Goal: Check status: Check status

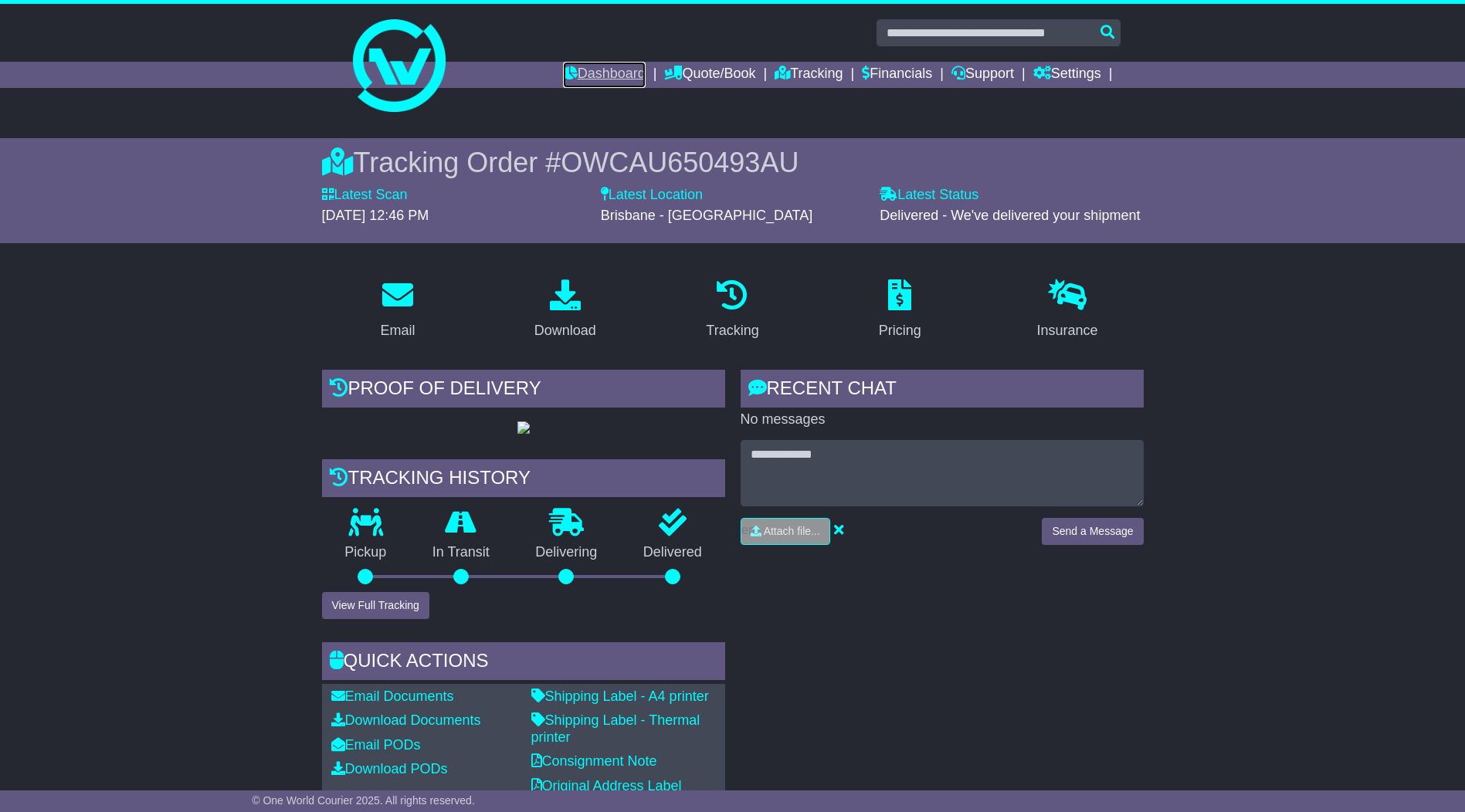
click at [600, 73] on link "Dashboard" at bounding box center [604, 75] width 83 height 26
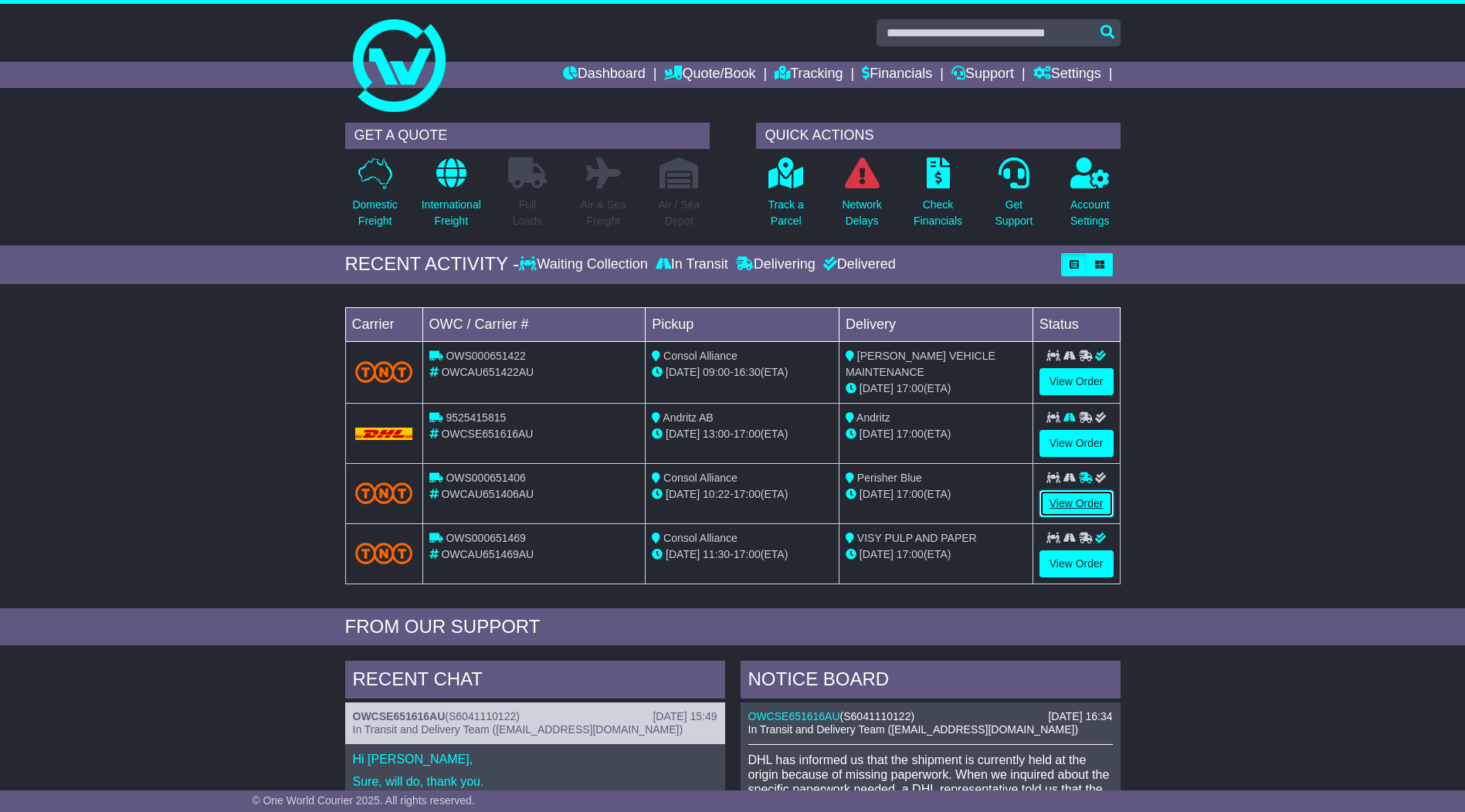
click at [1072, 501] on link "View Order" at bounding box center [1076, 504] width 74 height 27
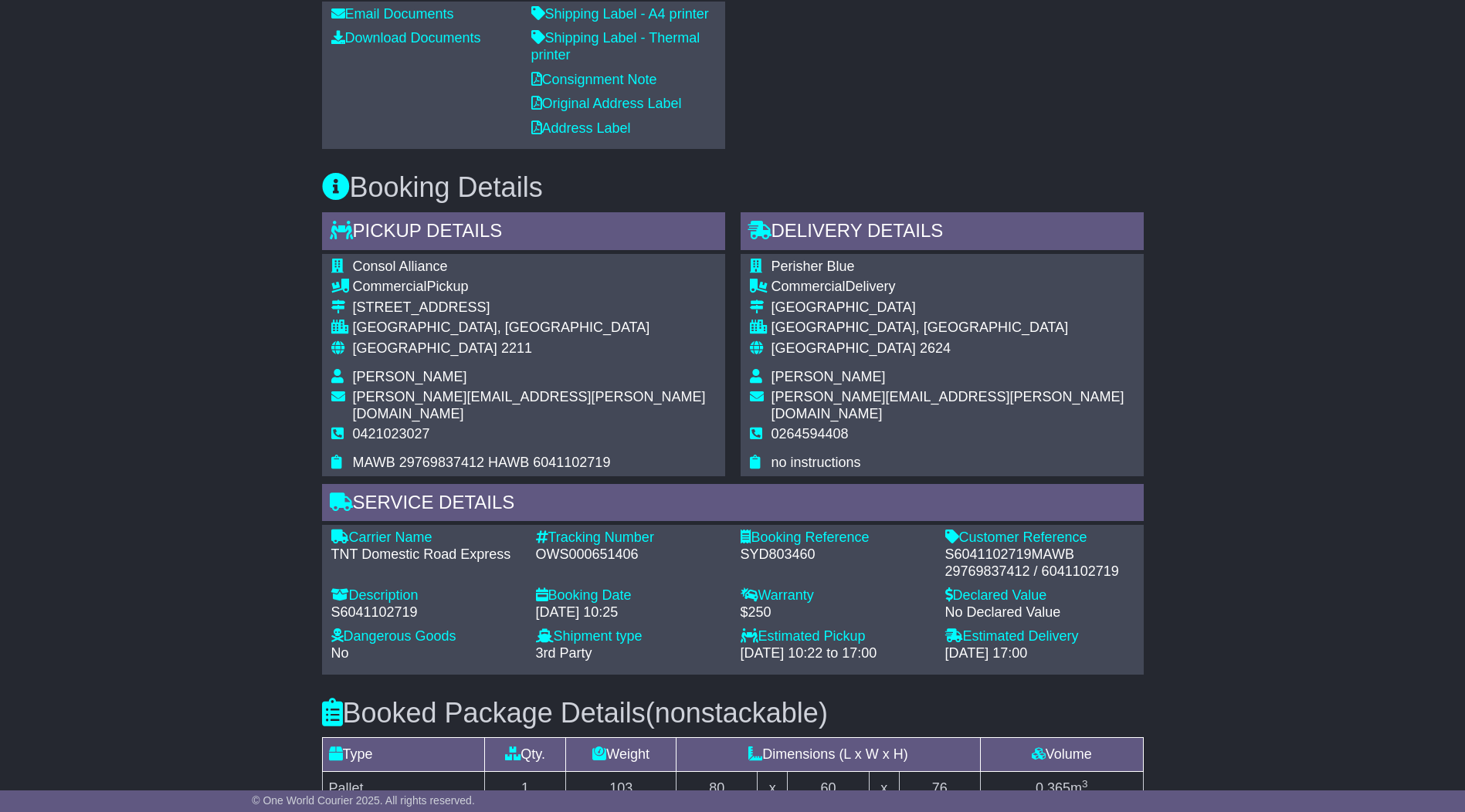
scroll to position [463, 0]
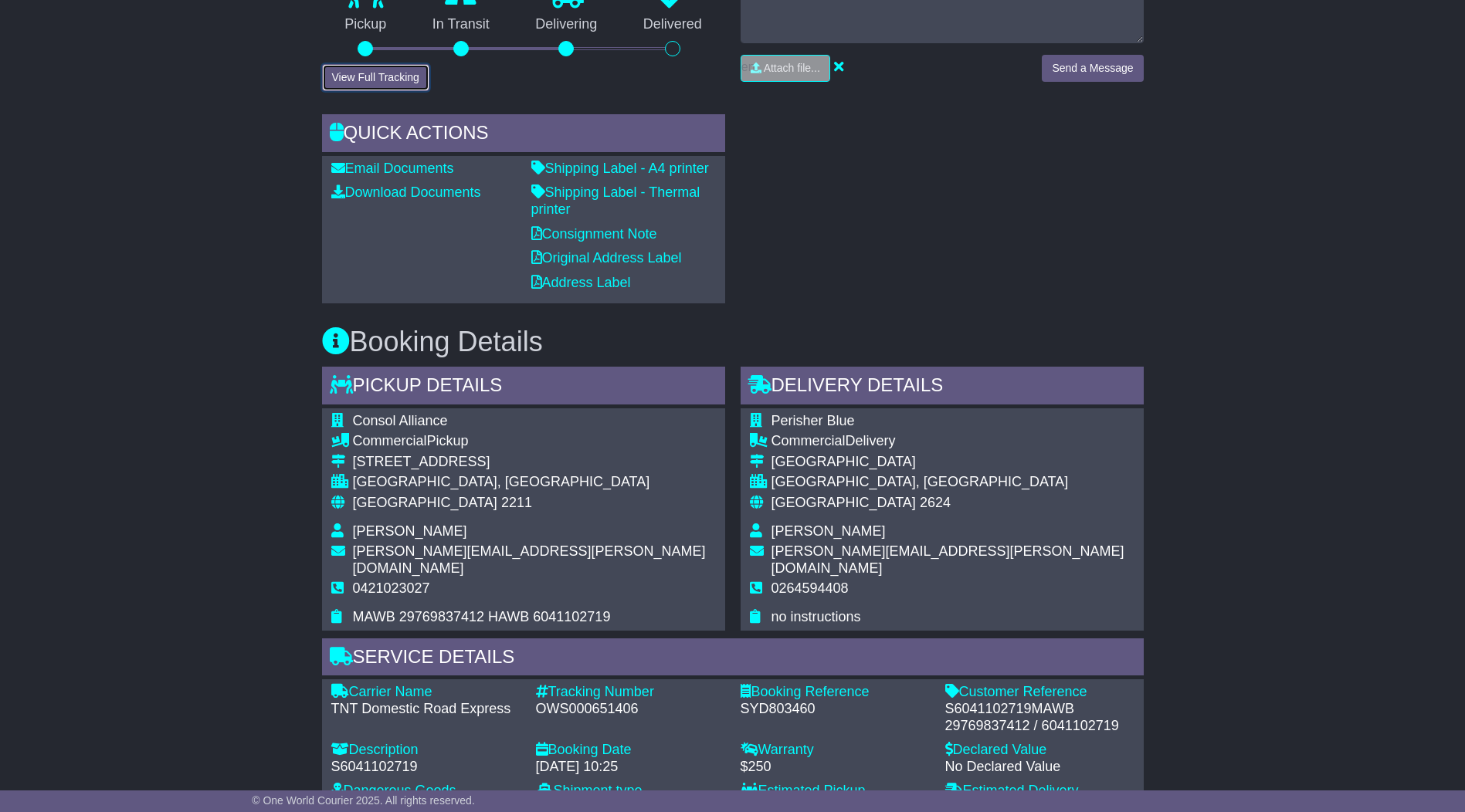
click at [365, 81] on button "View Full Tracking" at bounding box center [376, 77] width 107 height 27
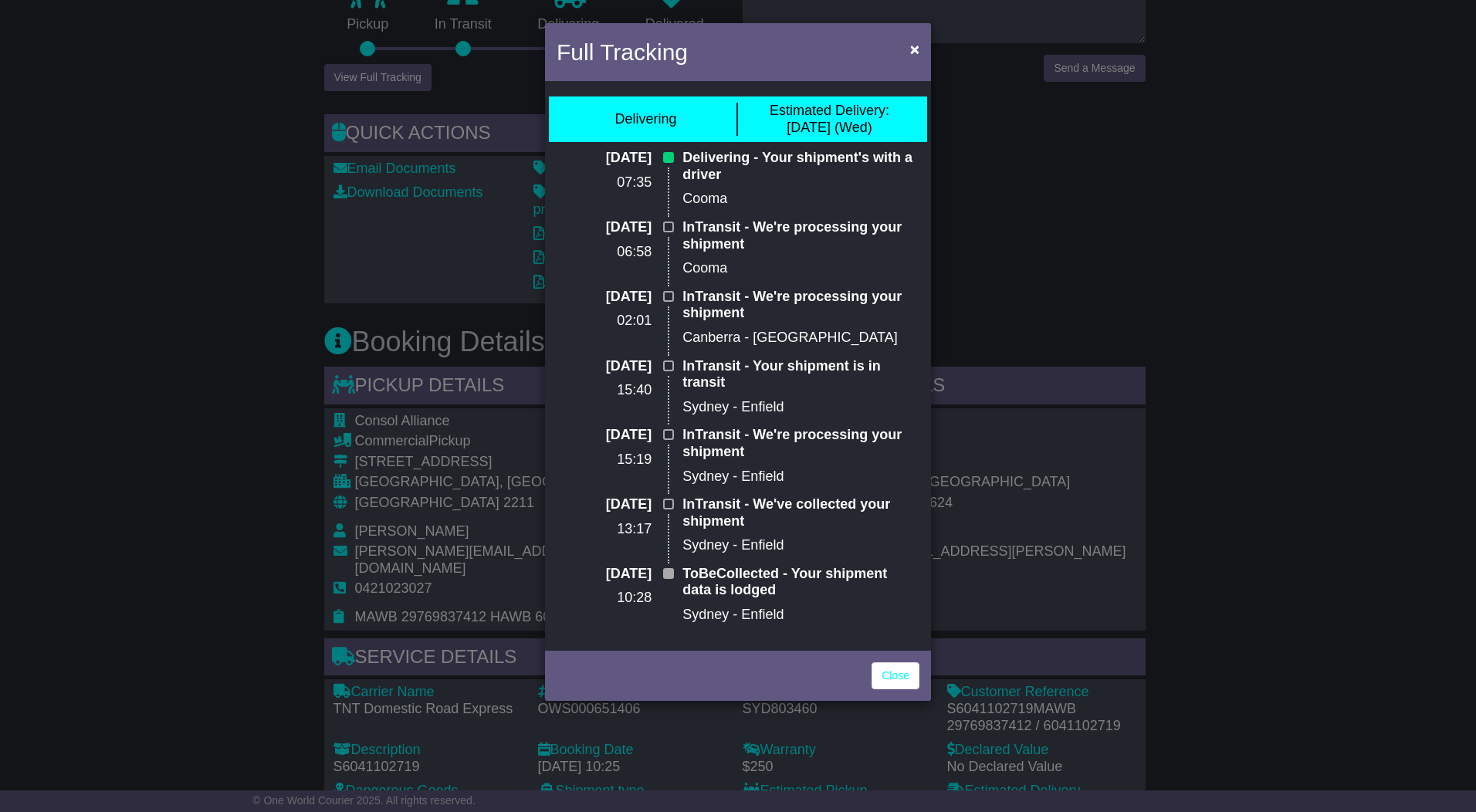
drag, startPoint x: 680, startPoint y: 222, endPoint x: 751, endPoint y: 244, distance: 74.3
click at [754, 247] on div "InTransit - We're processing your shipment Cooma" at bounding box center [801, 254] width 252 height 69
click at [912, 49] on span "×" at bounding box center [915, 49] width 9 height 18
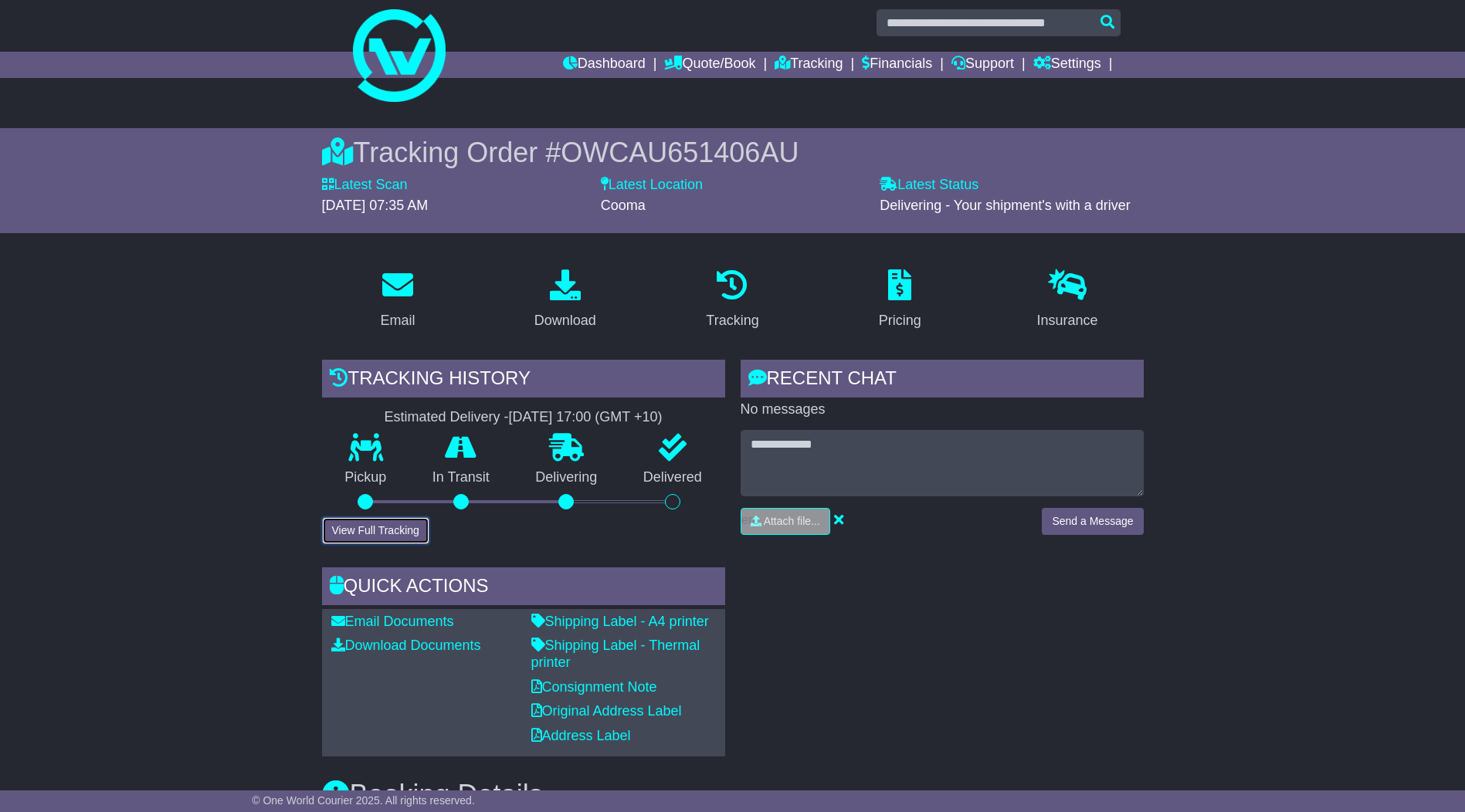
scroll to position [0, 0]
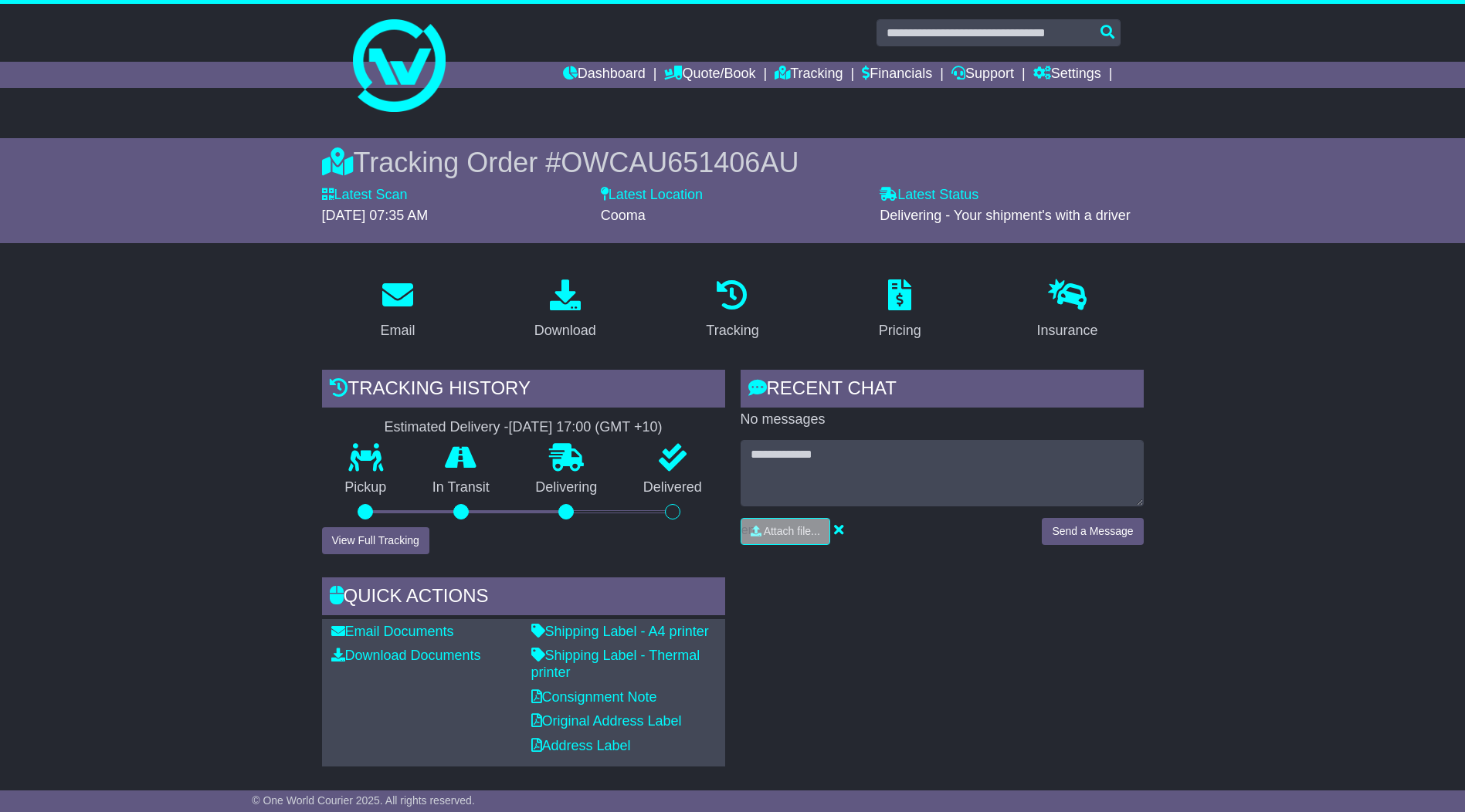
drag, startPoint x: 874, startPoint y: 220, endPoint x: 1180, endPoint y: 210, distance: 306.2
click at [1192, 210] on div "Tracking Order # OWCAU651406AU Latest Scan 01 October 2025 - 07:35 AM Latest St…" at bounding box center [732, 191] width 1465 height 105
click at [729, 383] on div "Tracking history Estimated Delivery - 01 Oct 2025 - 17:00 (GMT +10) Pickup In T…" at bounding box center [524, 568] width 419 height 397
click at [564, 70] on link "Dashboard" at bounding box center [604, 75] width 83 height 26
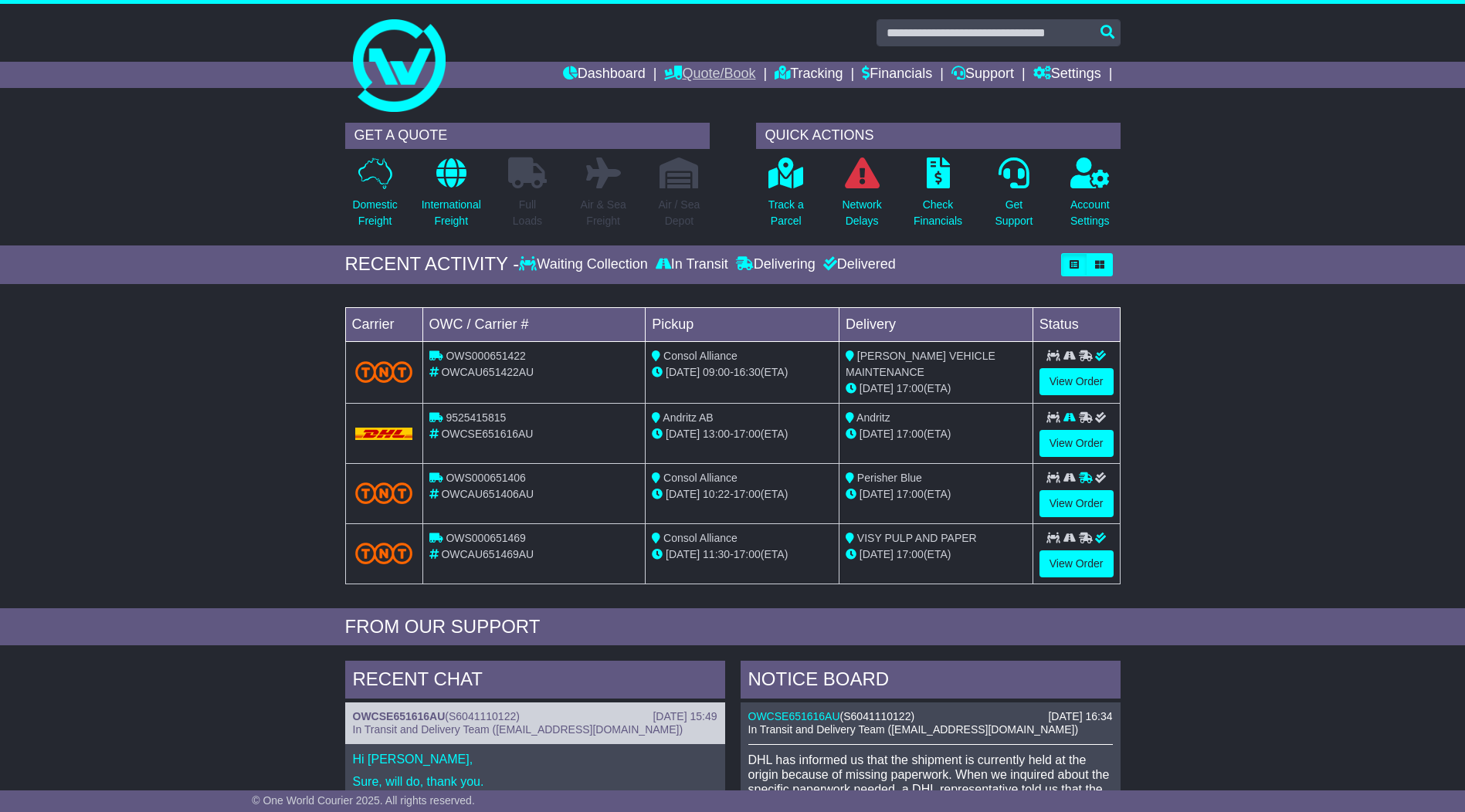
click at [688, 79] on link "Quote/Book" at bounding box center [710, 75] width 91 height 26
click at [683, 134] on link "Saved Quotes" at bounding box center [726, 135] width 122 height 17
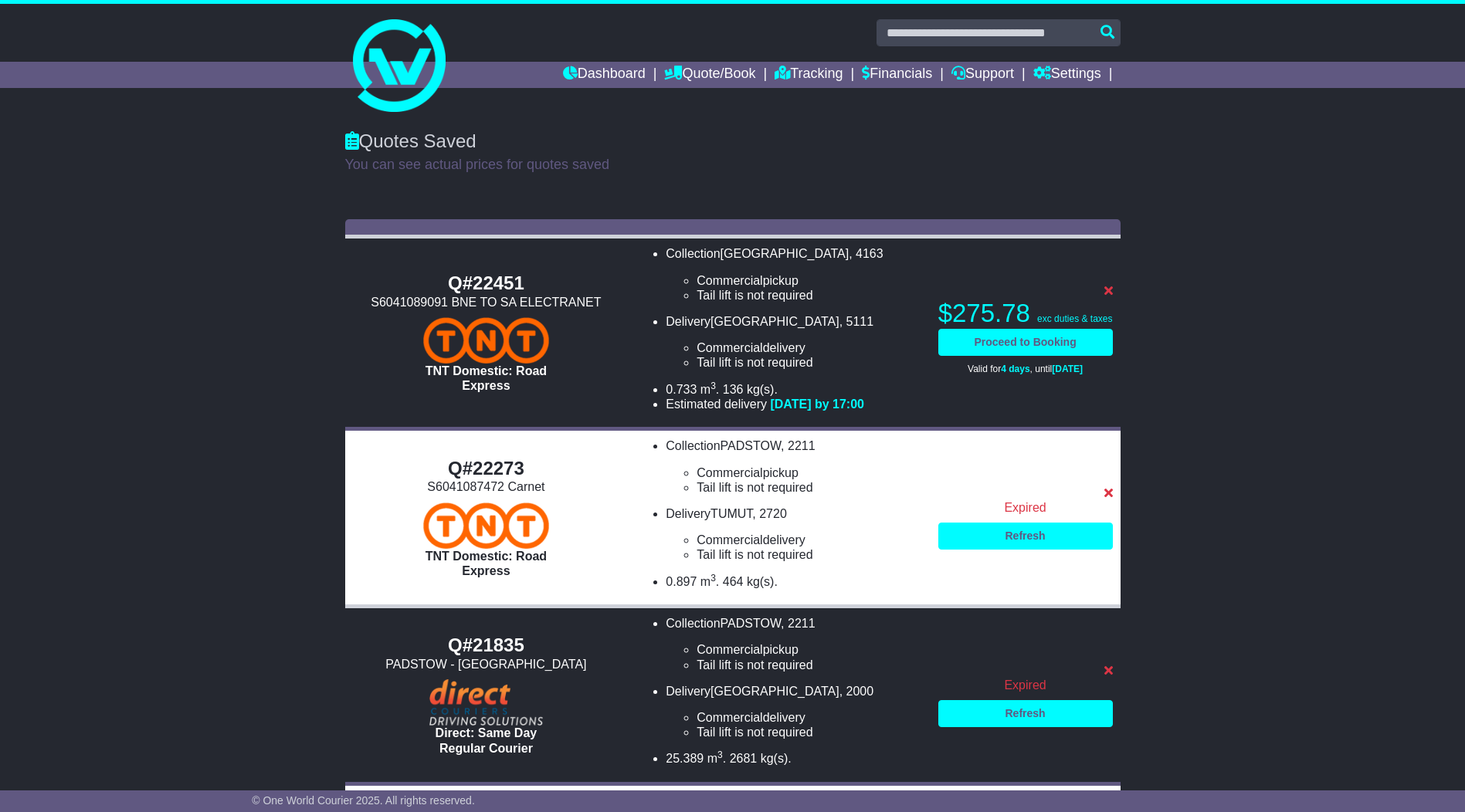
drag, startPoint x: 935, startPoint y: 306, endPoint x: 1016, endPoint y: 308, distance: 81.0
click at [1018, 307] on tr "Q#22451 S6041089091 BNE TO SA ELECTRANET TNT Domestic: Road Express Collection …" at bounding box center [733, 332] width 776 height 192
click at [1235, 305] on div "Q#22451 S6041089091 BNE TO SA ELECTRANET TNT Domestic: Road Express Collection …" at bounding box center [732, 772] width 1465 height 1120
drag, startPoint x: 762, startPoint y: 404, endPoint x: 902, endPoint y: 404, distance: 140.0
click at [919, 404] on li "Estimated delivery 7th Oct 2025 by 17:00" at bounding box center [794, 404] width 256 height 15
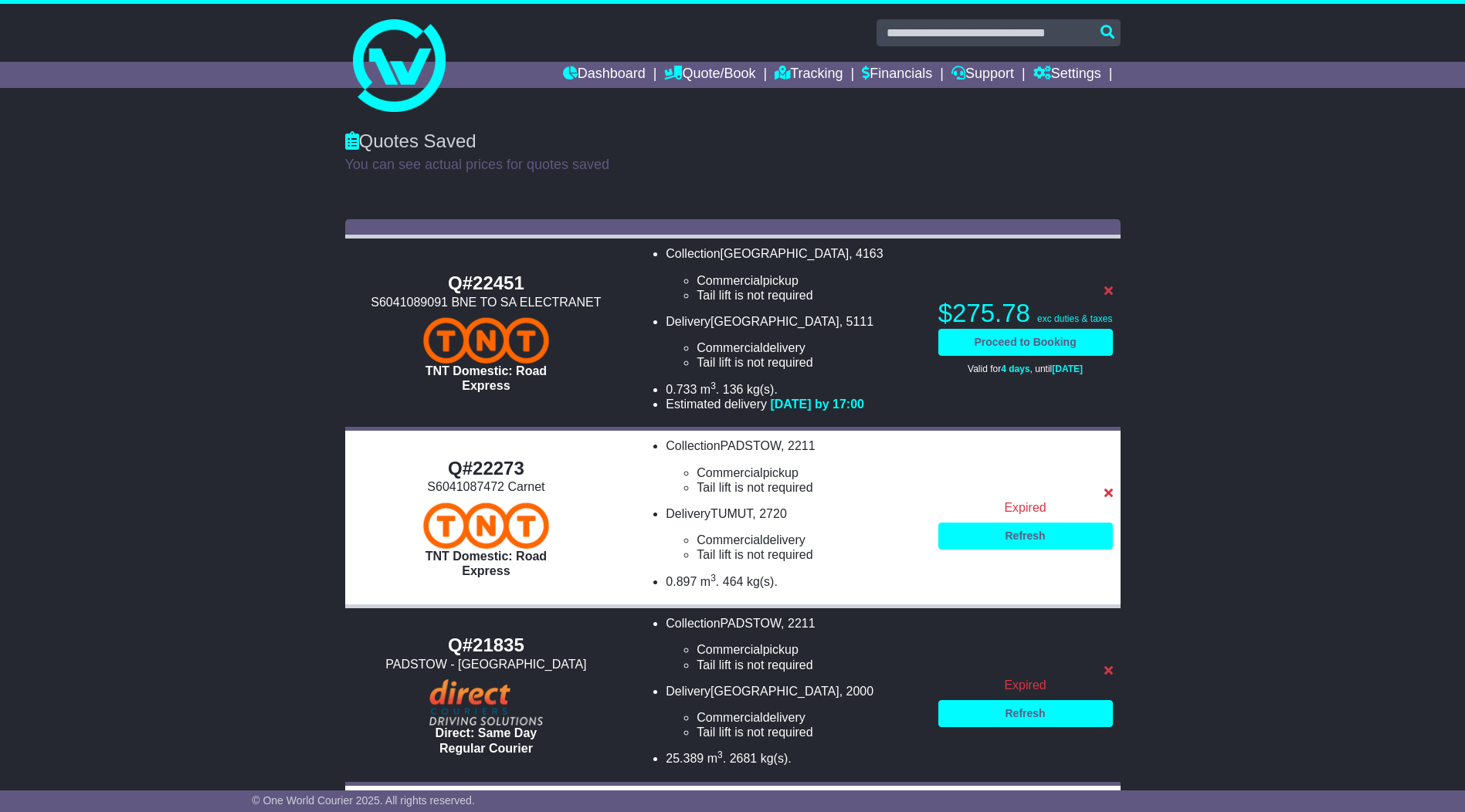
click at [1252, 289] on div "Q#22451 S6041089091 BNE TO SA ELECTRANET TNT Domestic: Road Express Collection …" at bounding box center [732, 772] width 1465 height 1120
click at [0, 379] on html "Brandon H Logout Brandon Hronopoulos brandon.hronopoulos@gw-world.com 02 9054 7…" at bounding box center [732, 406] width 1465 height 812
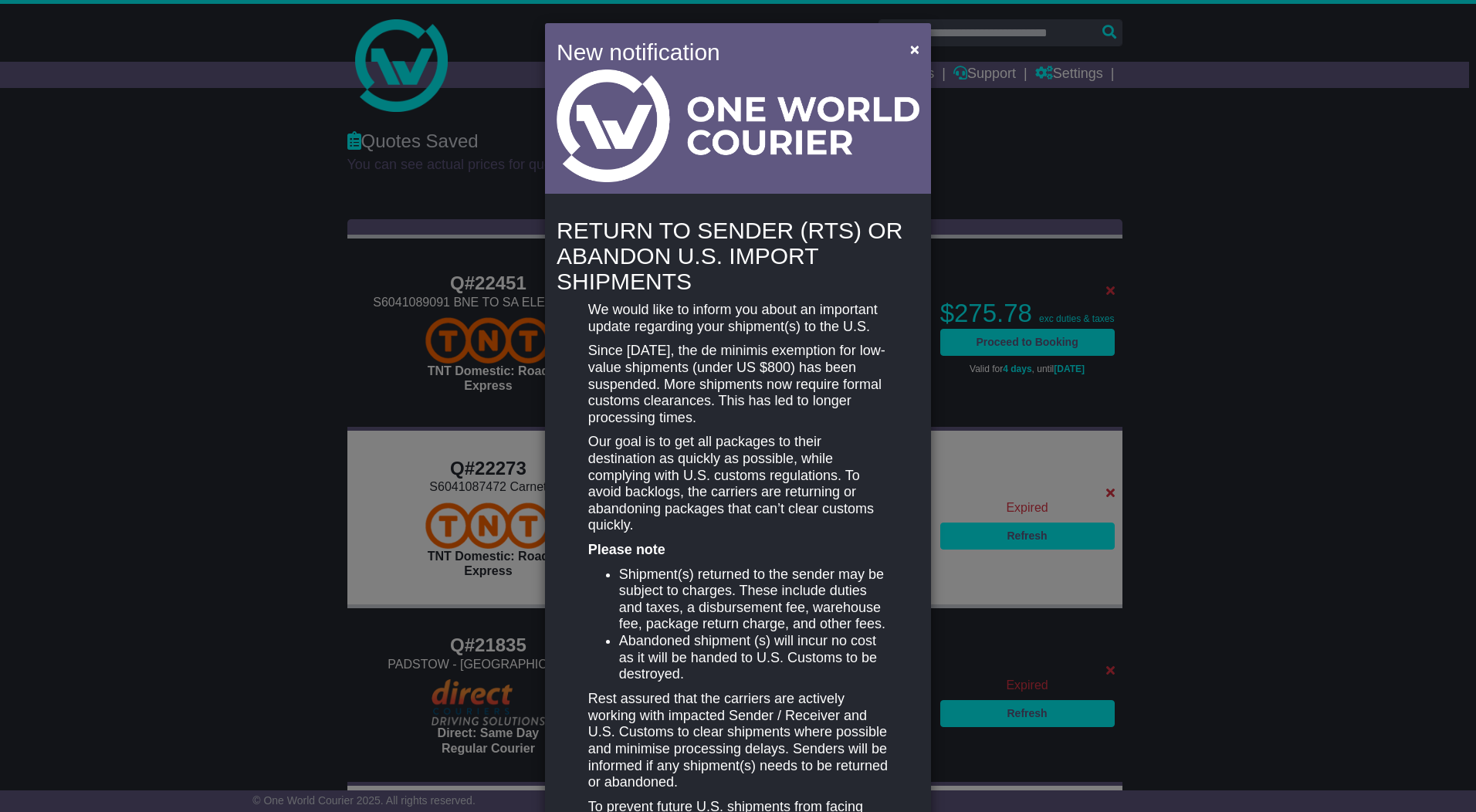
drag, startPoint x: 562, startPoint y: 223, endPoint x: 698, endPoint y: 282, distance: 148.2
click at [699, 283] on h4 "RETURN TO SENDER (RTS) OR ABANDON U.S. IMPORT SHIPMENTS" at bounding box center [738, 256] width 363 height 76
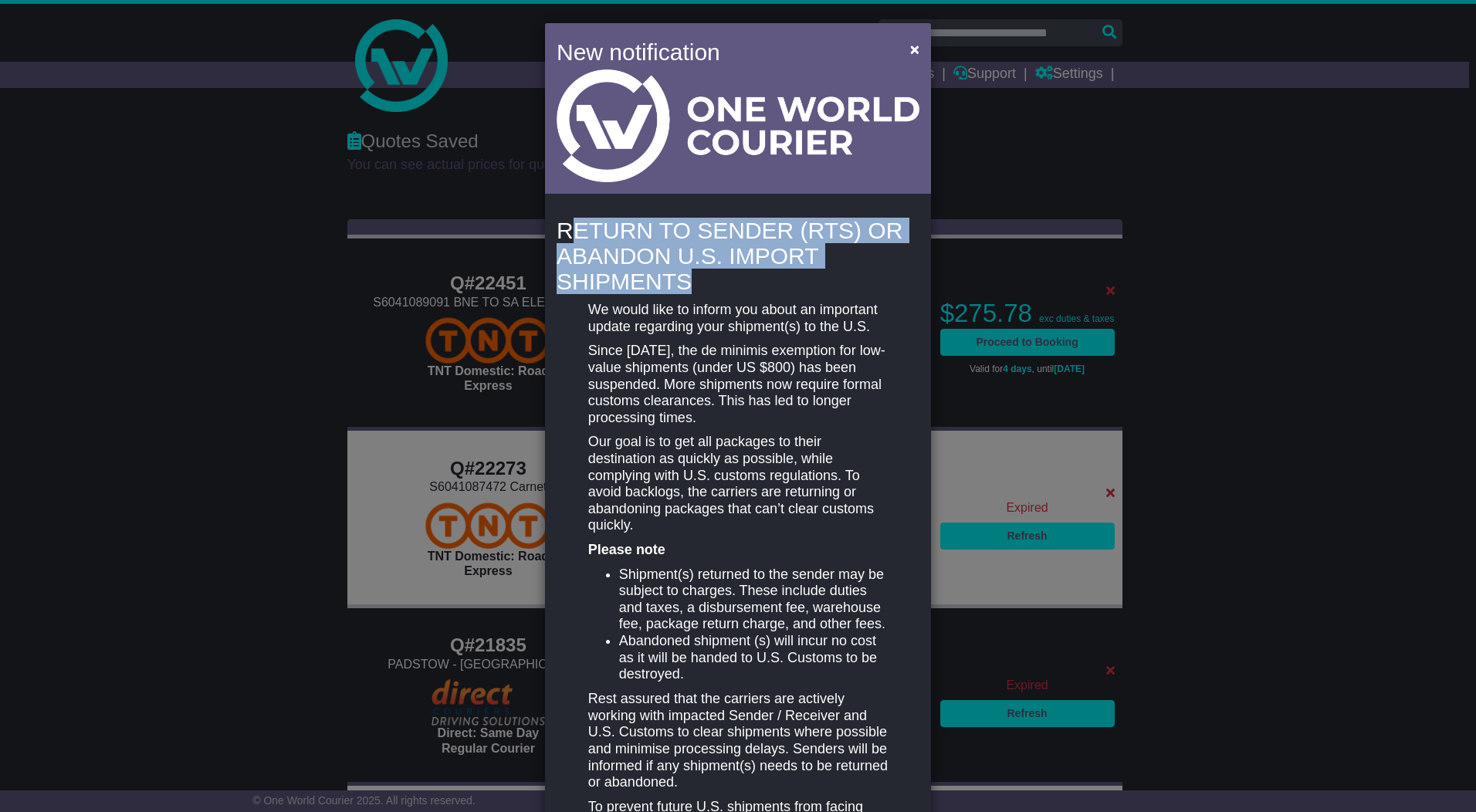
click at [676, 326] on p "We would like to inform you about an important update regarding your shipment(s…" at bounding box center [738, 318] width 300 height 33
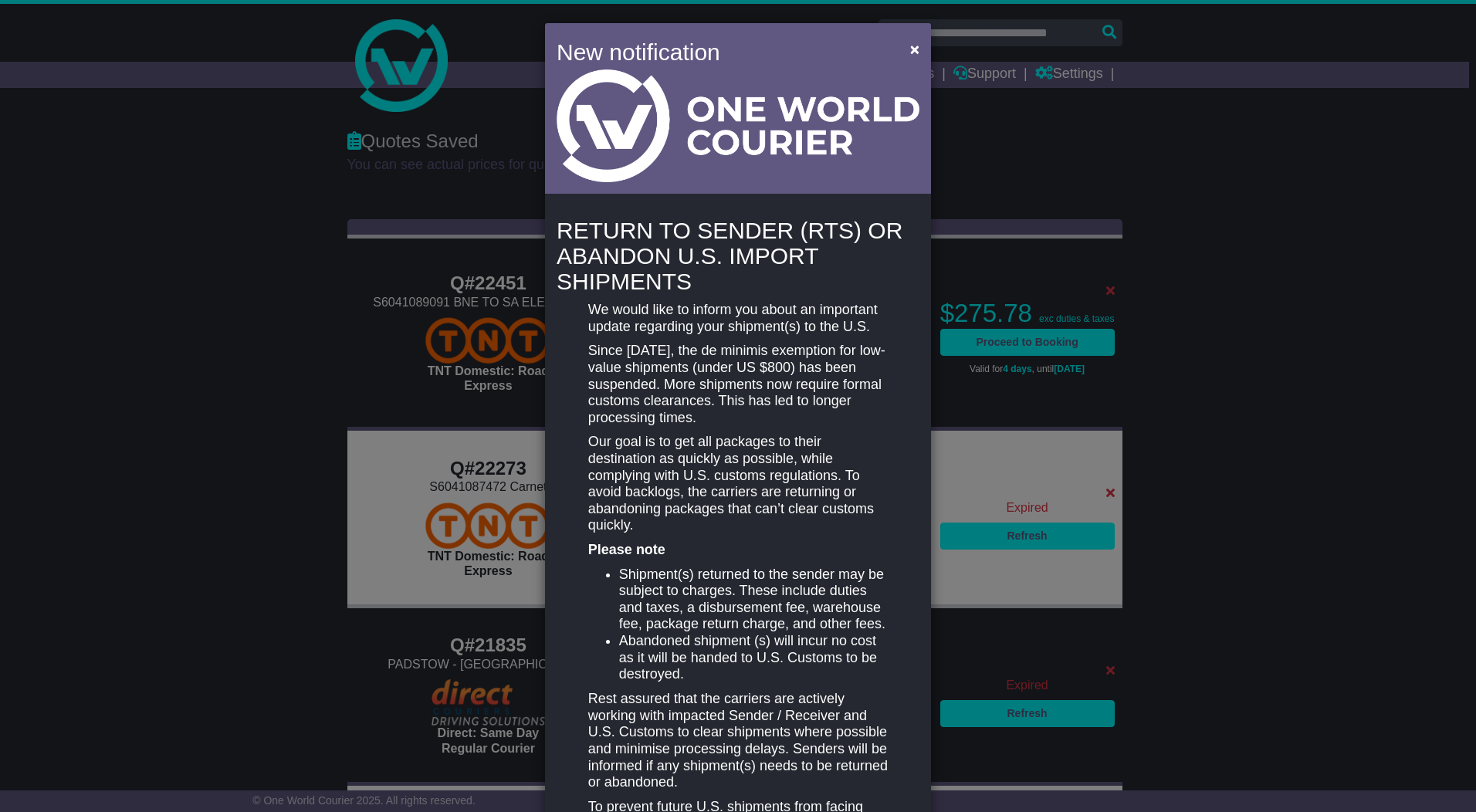
drag, startPoint x: 589, startPoint y: 350, endPoint x: 794, endPoint y: 430, distance: 220.1
click at [794, 430] on div "We would like to inform you about an important update regarding your shipment(s…" at bounding box center [738, 775] width 315 height 945
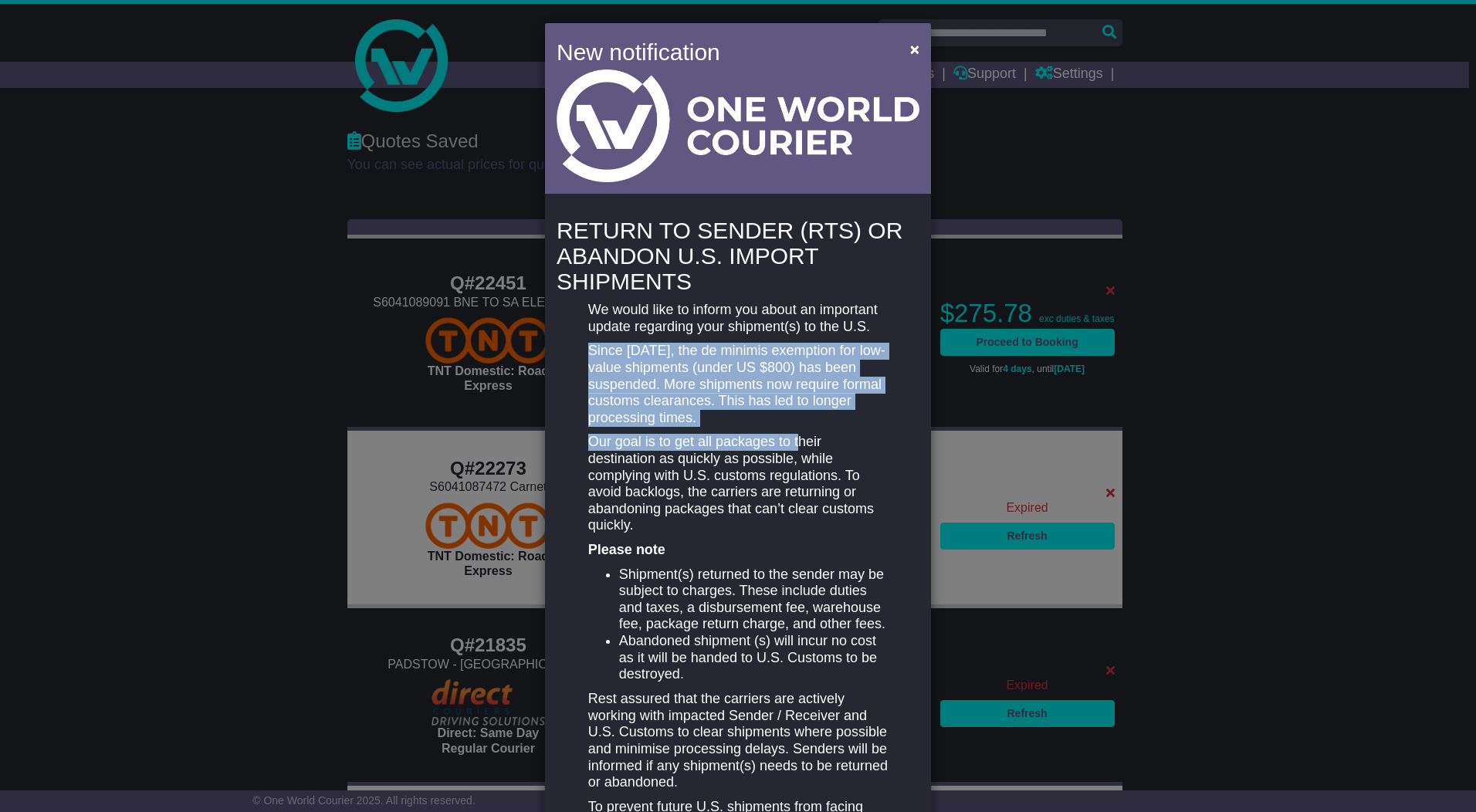
click at [652, 392] on p "Since [DATE], the de minimis exemption for low-value shipments (under US $800) …" at bounding box center [738, 384] width 300 height 83
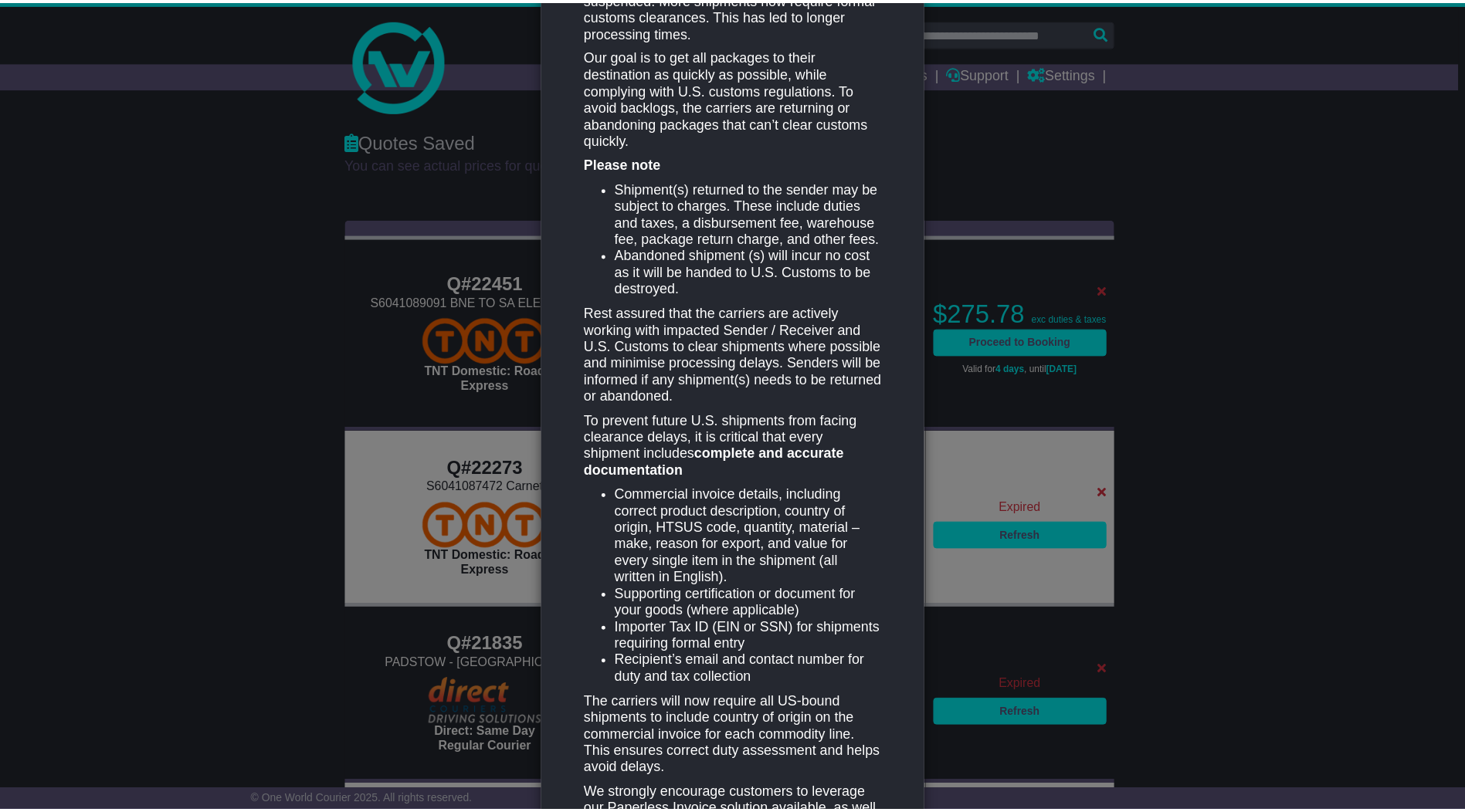
scroll to position [524, 0]
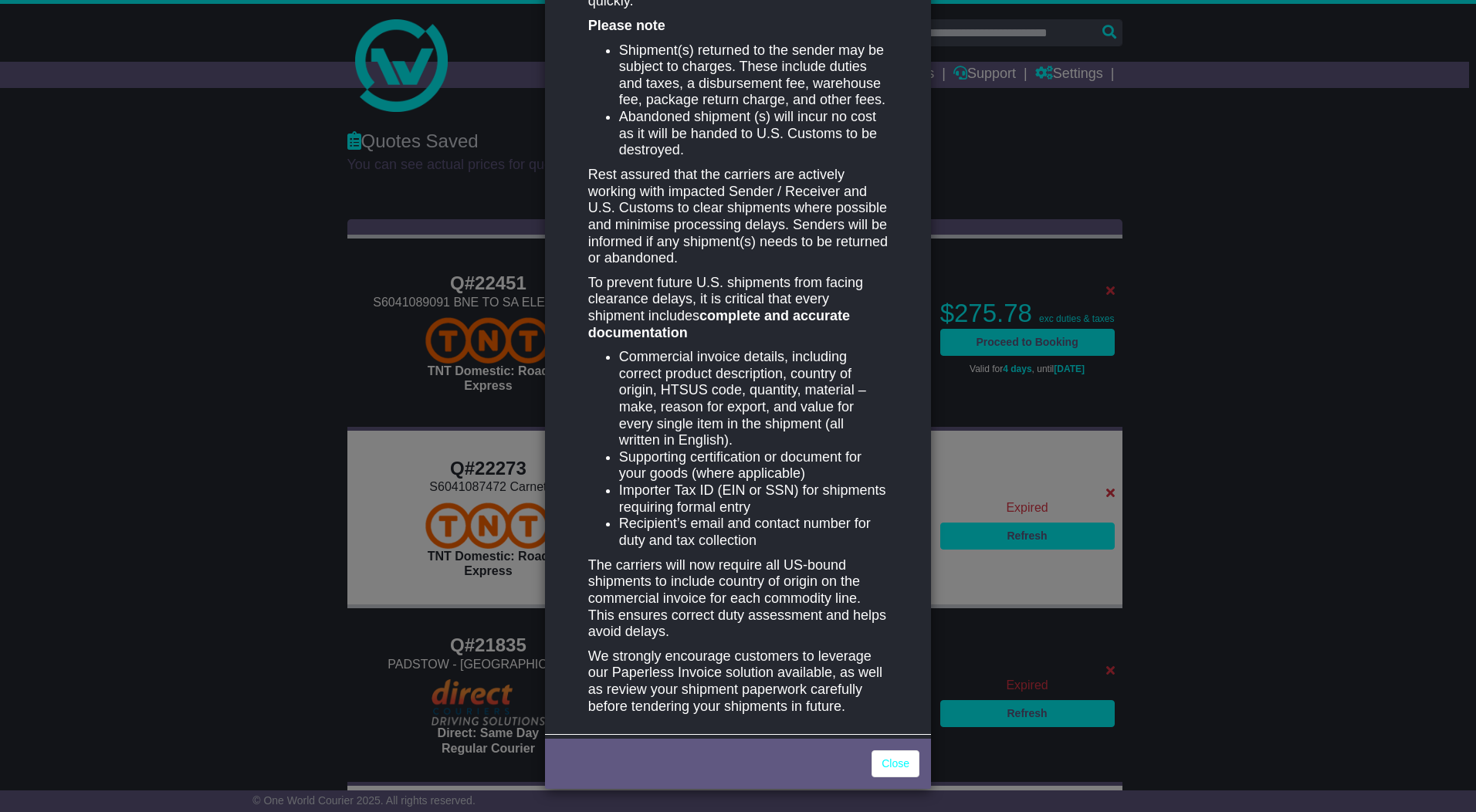
click at [413, 346] on div "New notification × RETURN TO SENDER (RTS) OR ABANDON U.S. IMPORT SHIPMENTS We w…" at bounding box center [738, 406] width 1476 height 812
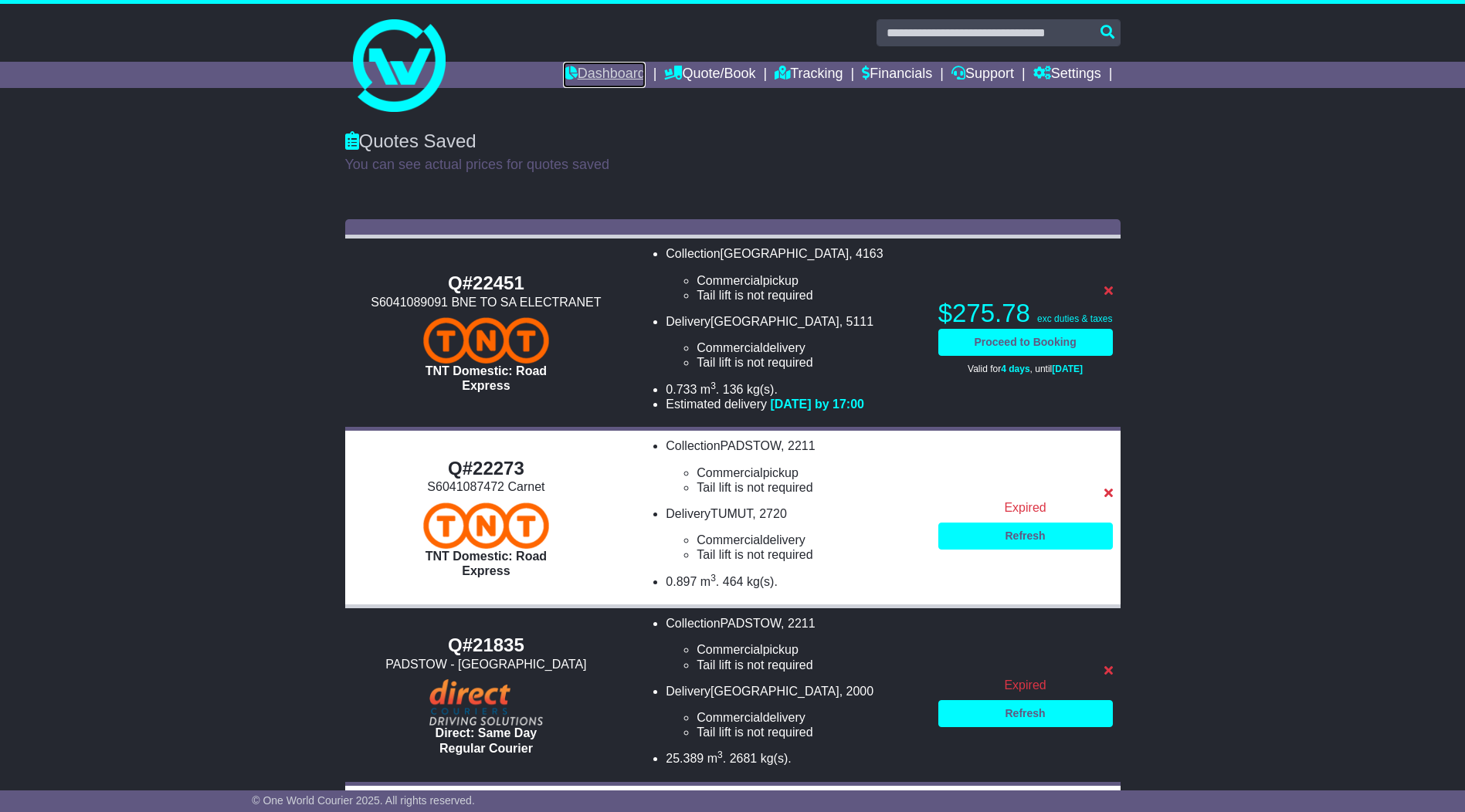
click at [571, 73] on link "Dashboard" at bounding box center [604, 75] width 83 height 26
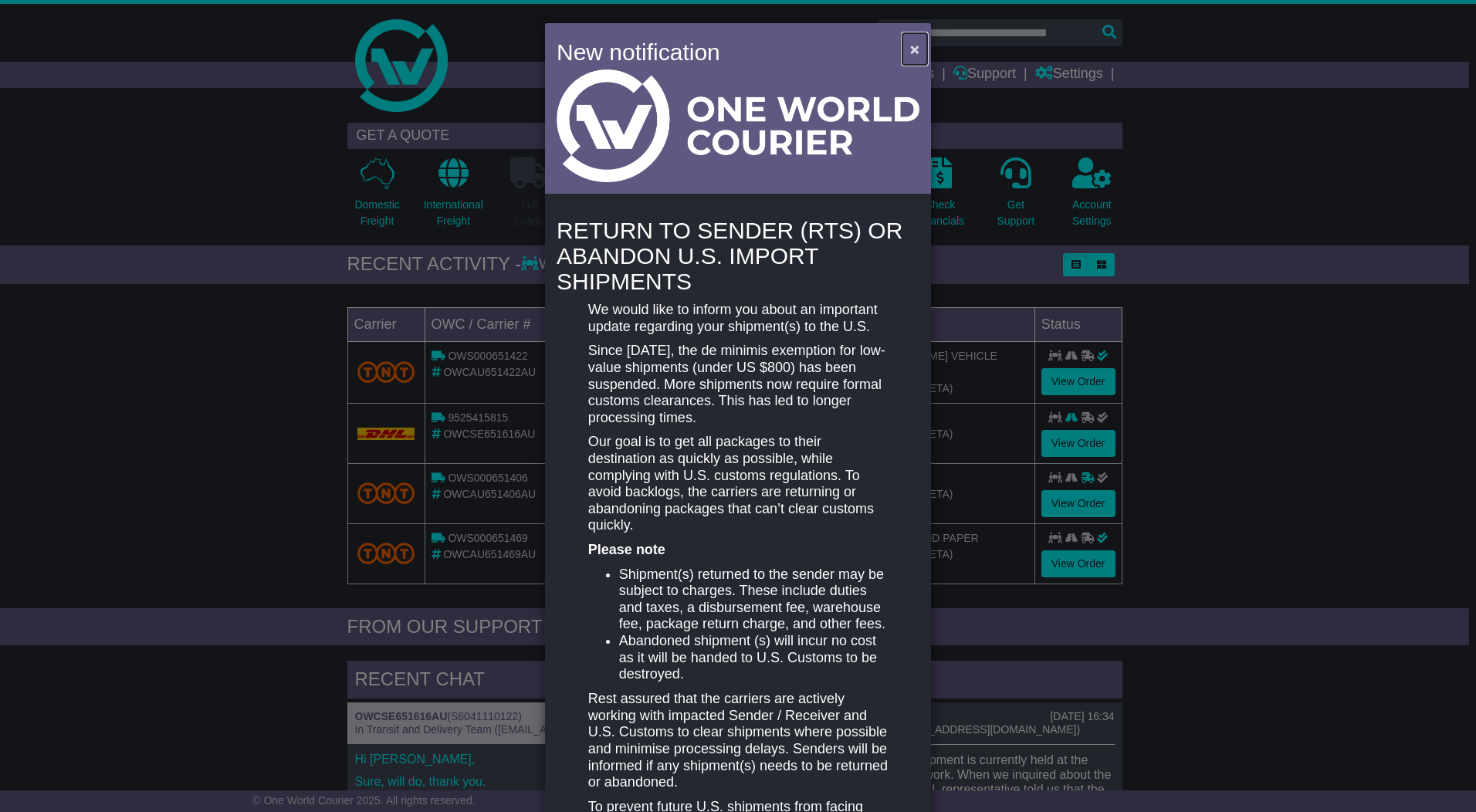
click at [911, 40] on span "×" at bounding box center [915, 49] width 9 height 18
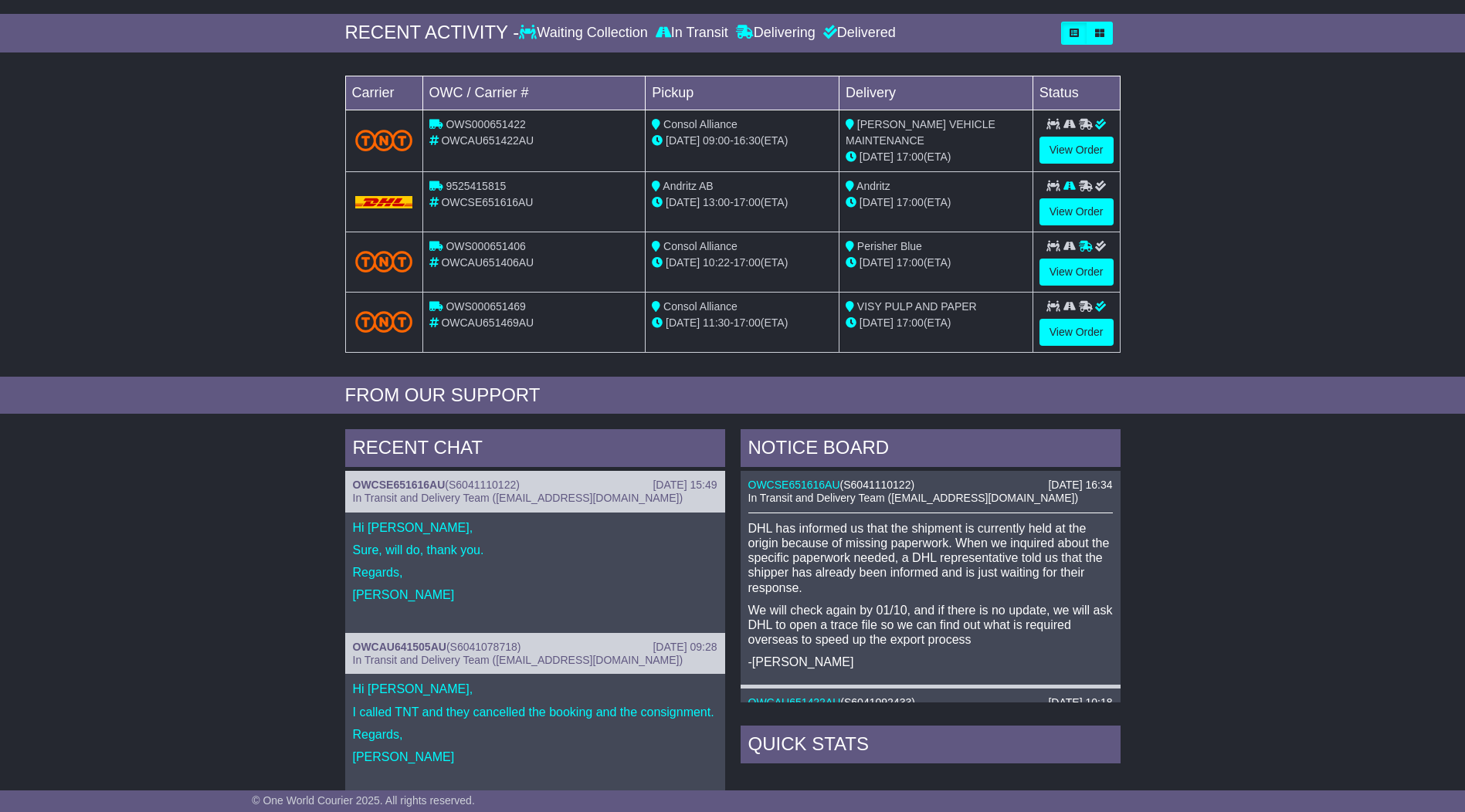
scroll to position [309, 0]
